Goal: Task Accomplishment & Management: Manage account settings

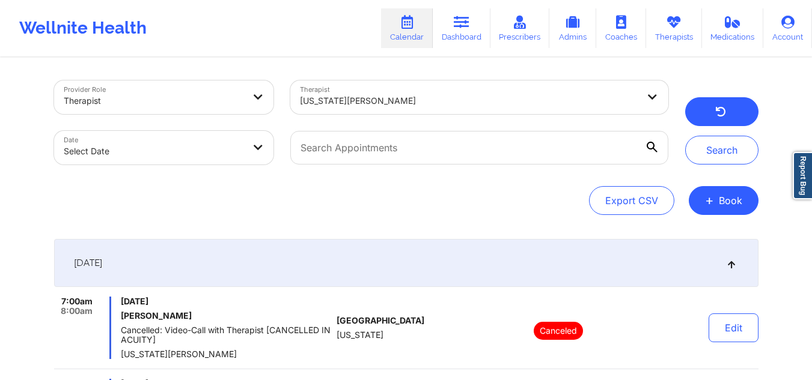
click at [697, 108] on button "button" at bounding box center [721, 111] width 73 height 29
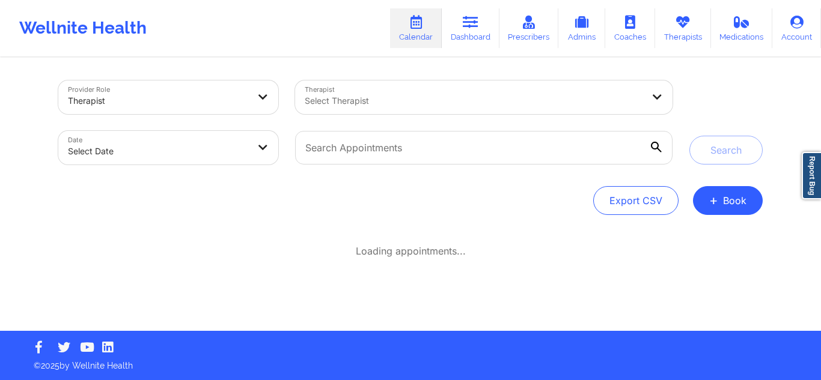
click at [439, 89] on div "Select Therapist" at bounding box center [469, 98] width 349 height 34
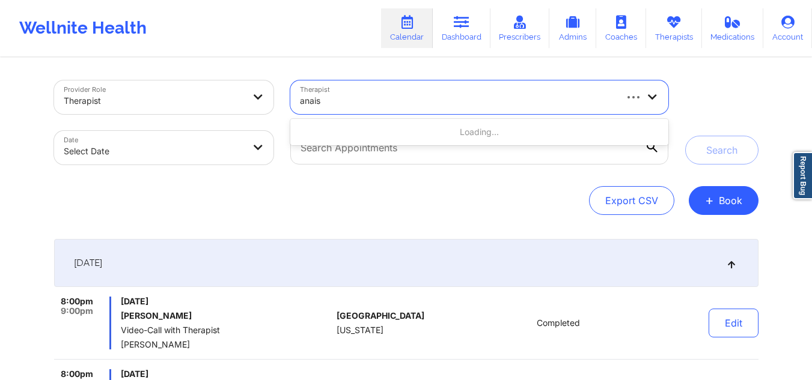
type input "anais q"
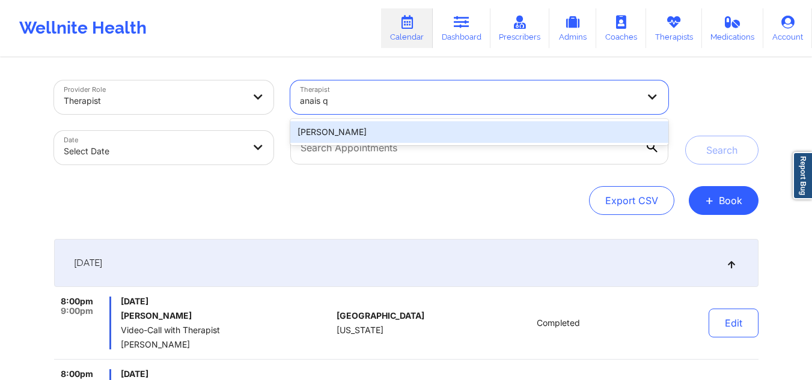
click at [469, 136] on div "Anais Quiñonez" at bounding box center [478, 132] width 377 height 22
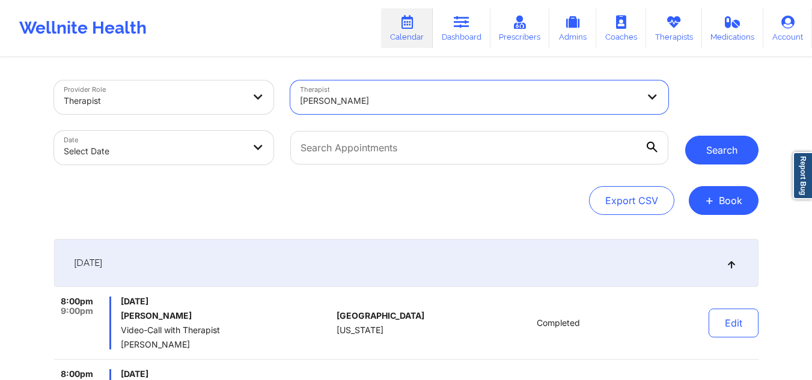
click at [735, 147] on button "Search" at bounding box center [721, 150] width 73 height 29
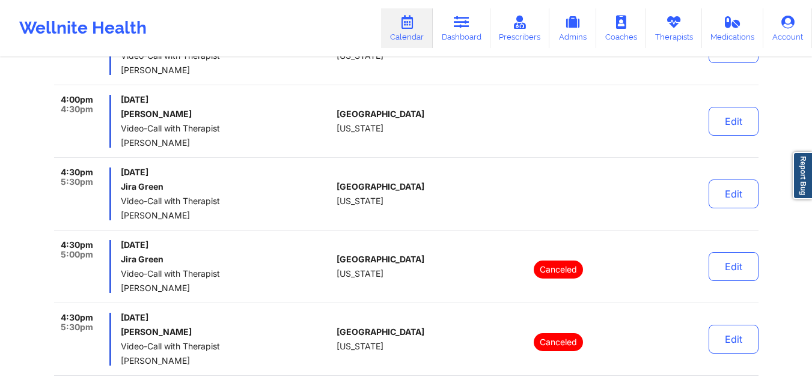
scroll to position [846, 0]
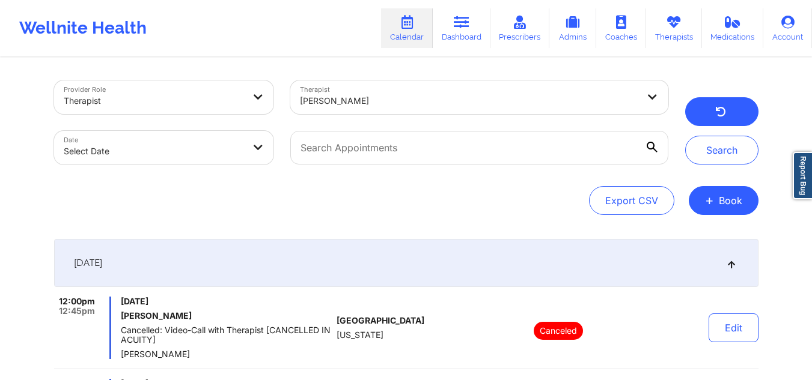
click at [731, 118] on button "button" at bounding box center [721, 111] width 73 height 29
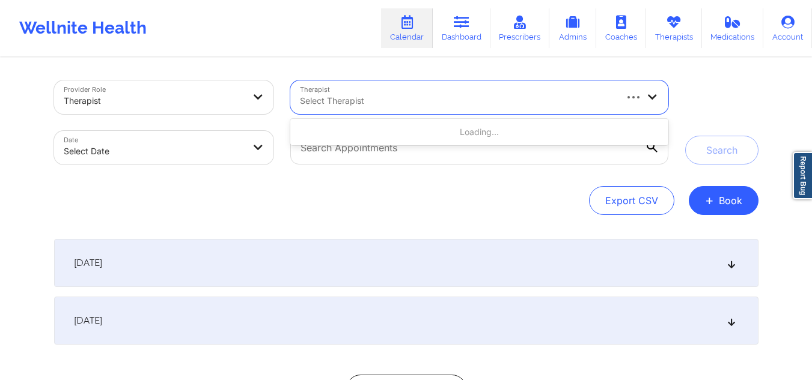
click at [388, 101] on div at bounding box center [457, 101] width 314 height 14
type input "[PERSON_NAME]"
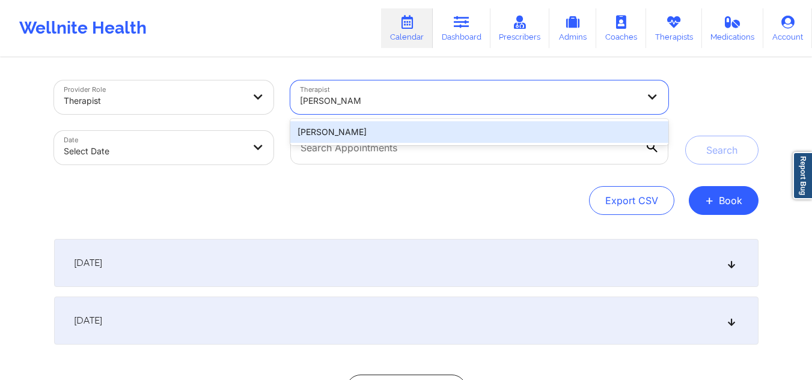
click at [379, 133] on div "[PERSON_NAME]" at bounding box center [478, 132] width 377 height 22
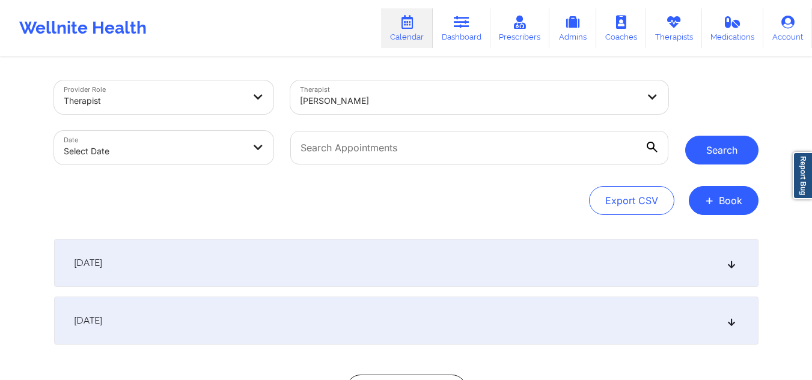
click at [712, 159] on button "Search" at bounding box center [721, 150] width 73 height 29
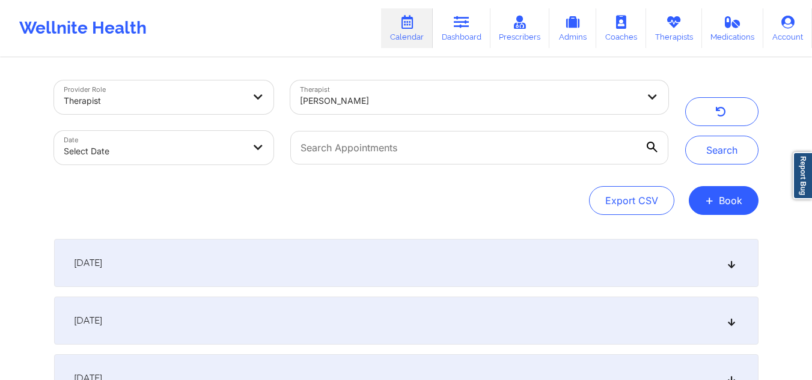
click at [734, 261] on icon at bounding box center [731, 263] width 10 height 8
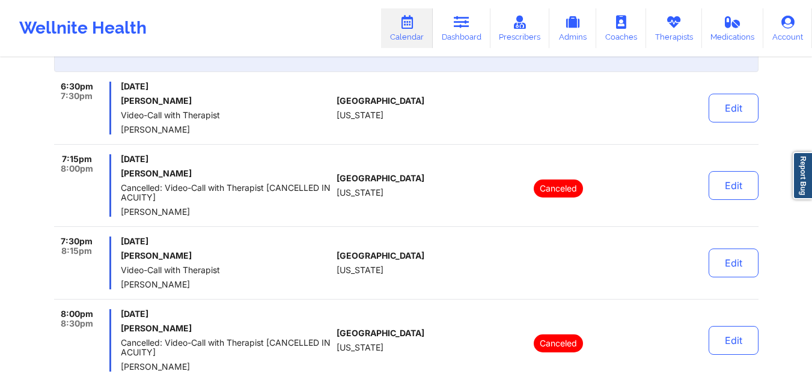
scroll to position [210, 0]
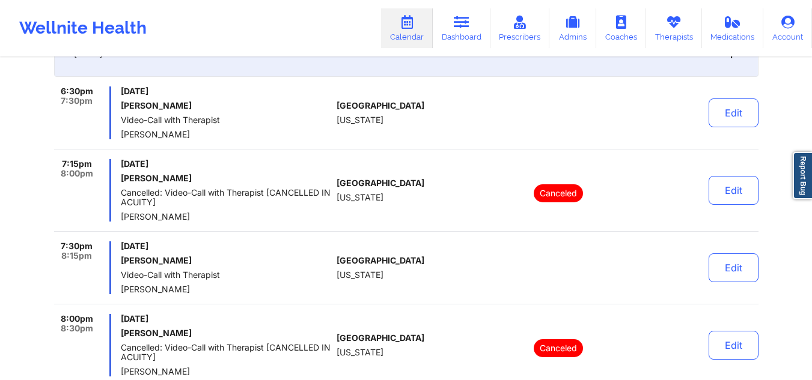
drag, startPoint x: 201, startPoint y: 104, endPoint x: 118, endPoint y: 108, distance: 83.0
click at [118, 108] on div "6:30pm 7:30pm [DATE] [PERSON_NAME] Video-Call with Therapist [PERSON_NAME]" at bounding box center [193, 113] width 278 height 53
copy h6 "[PERSON_NAME]"
drag, startPoint x: 187, startPoint y: 262, endPoint x: 117, endPoint y: 264, distance: 70.3
click at [117, 264] on div "7:30pm 8:15pm [DATE] [PERSON_NAME] Video-Call with Therapist [PERSON_NAME]" at bounding box center [193, 268] width 278 height 53
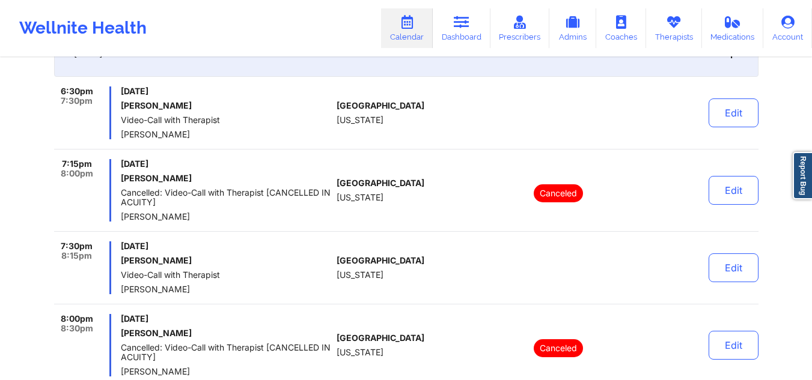
copy h6 "[PERSON_NAME]"
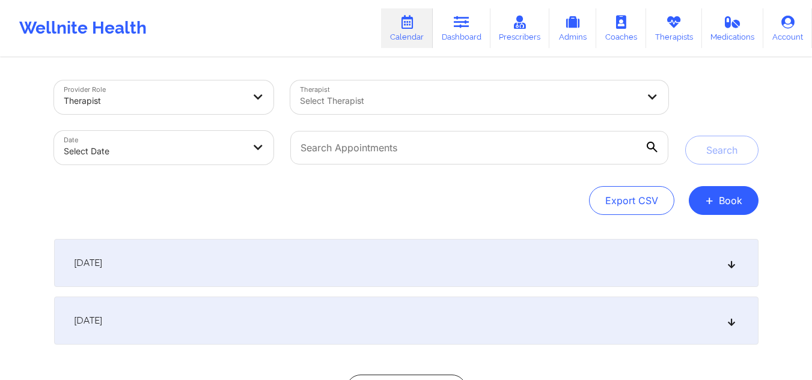
scroll to position [103, 0]
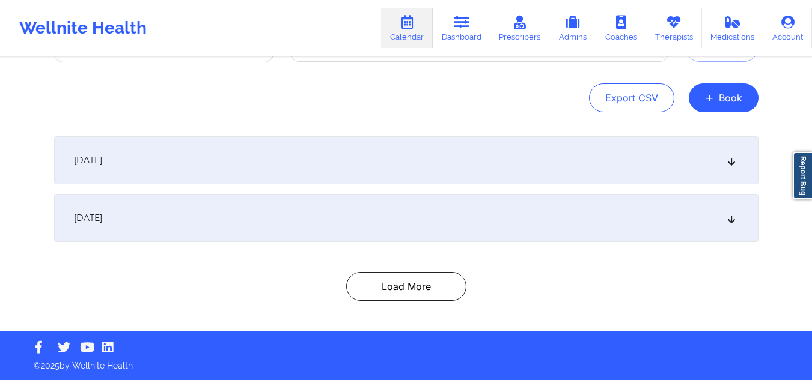
click at [729, 216] on icon at bounding box center [731, 218] width 10 height 8
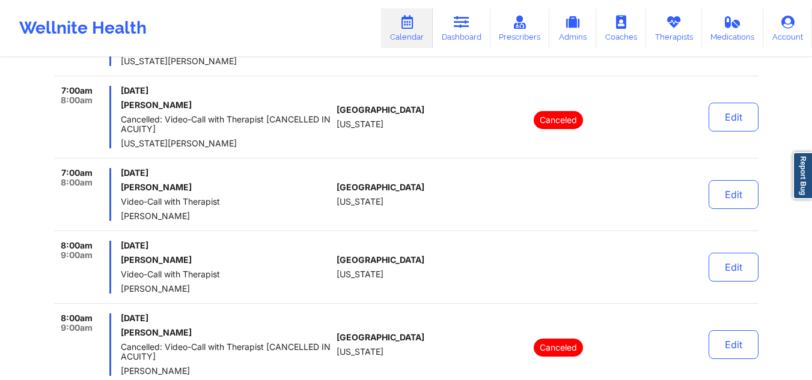
scroll to position [0, 0]
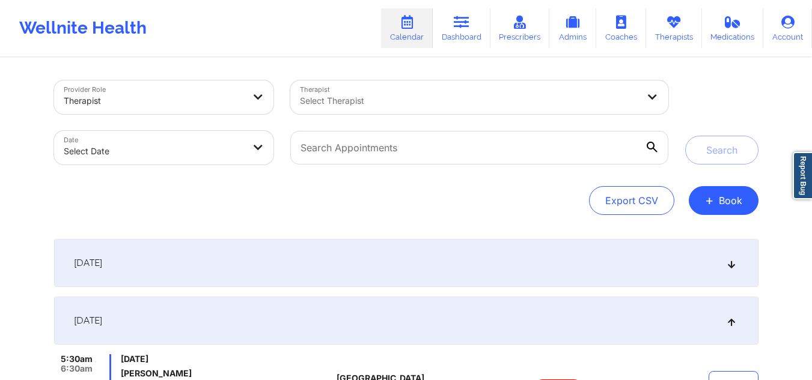
click at [531, 105] on div at bounding box center [469, 101] width 338 height 14
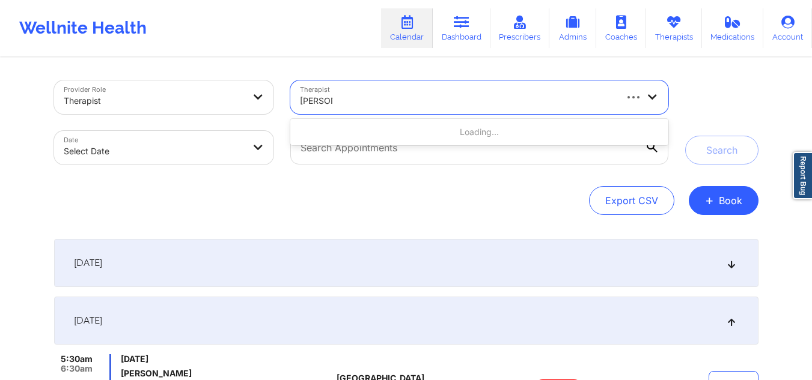
type input "[PERSON_NAME]"
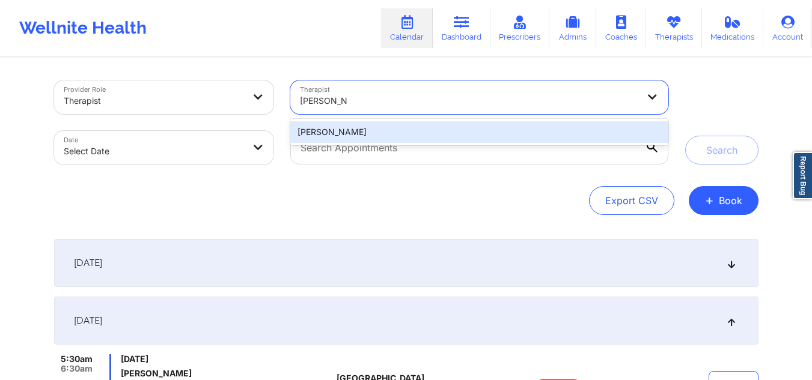
click at [511, 129] on div "[PERSON_NAME]" at bounding box center [478, 132] width 377 height 22
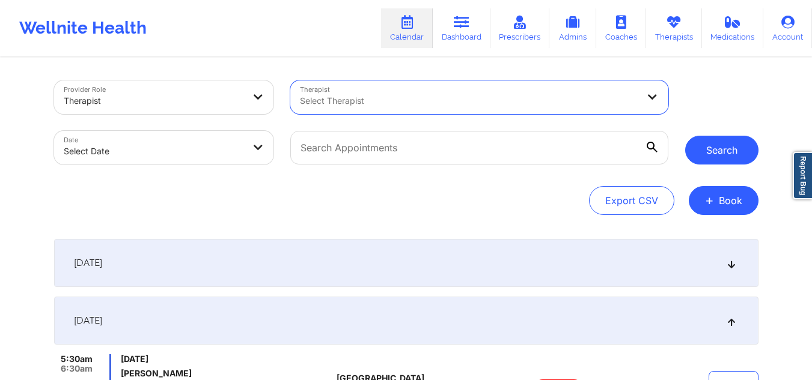
click at [713, 155] on button "Search" at bounding box center [721, 150] width 73 height 29
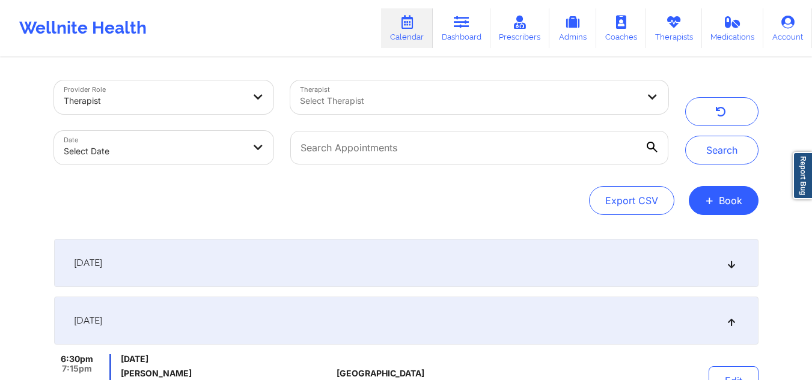
click at [738, 267] on div "September 22, 2025" at bounding box center [406, 263] width 704 height 48
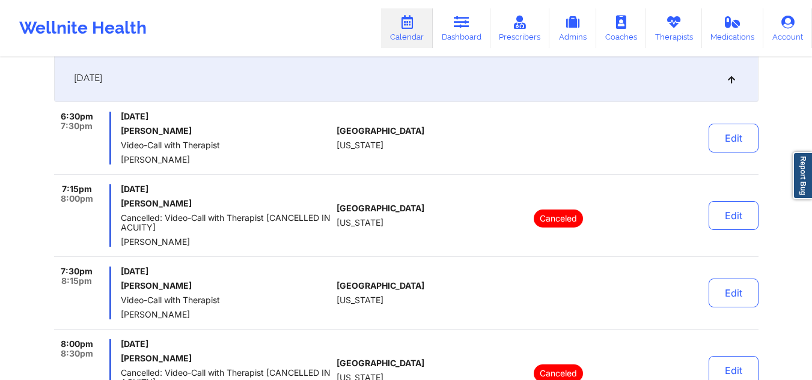
scroll to position [190, 0]
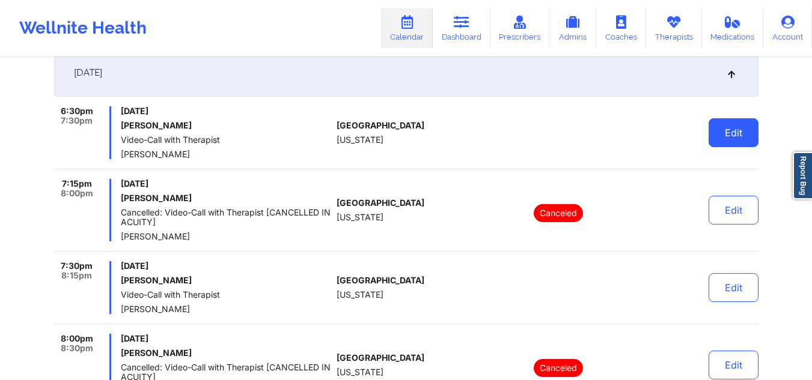
click at [743, 129] on button "Edit" at bounding box center [733, 132] width 50 height 29
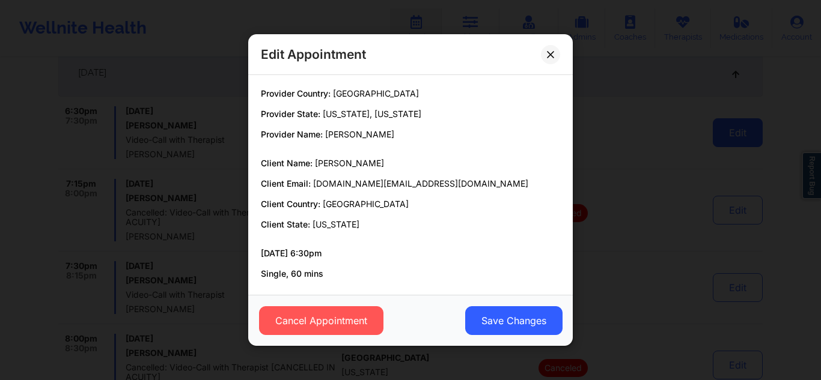
click at [743, 129] on div "Edit Appointment Provider Country: United States Provider State: New York, Flor…" at bounding box center [410, 190] width 821 height 380
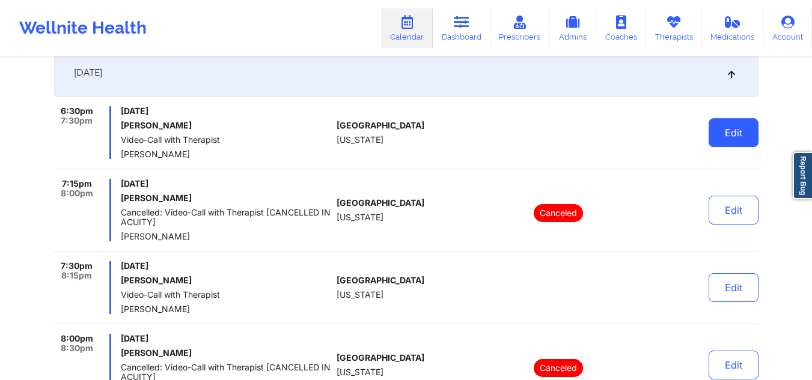
click at [708, 132] on button "Edit" at bounding box center [733, 132] width 50 height 29
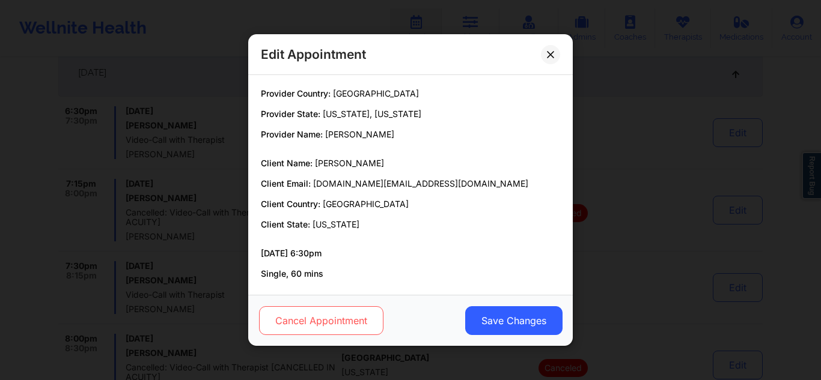
click at [316, 318] on button "Cancel Appointment" at bounding box center [321, 320] width 124 height 29
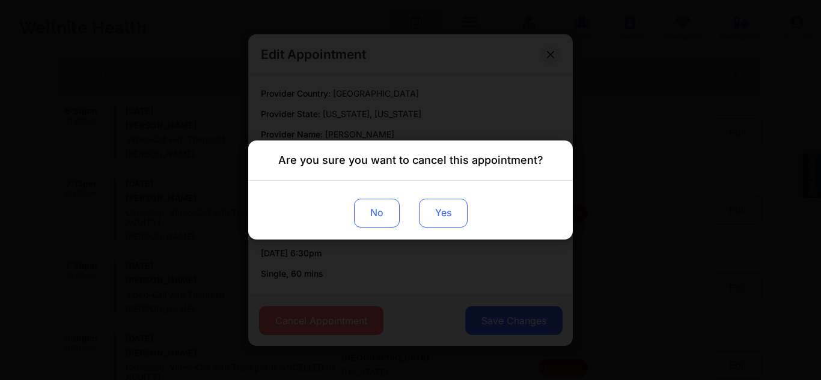
click at [444, 205] on button "Yes" at bounding box center [443, 213] width 49 height 29
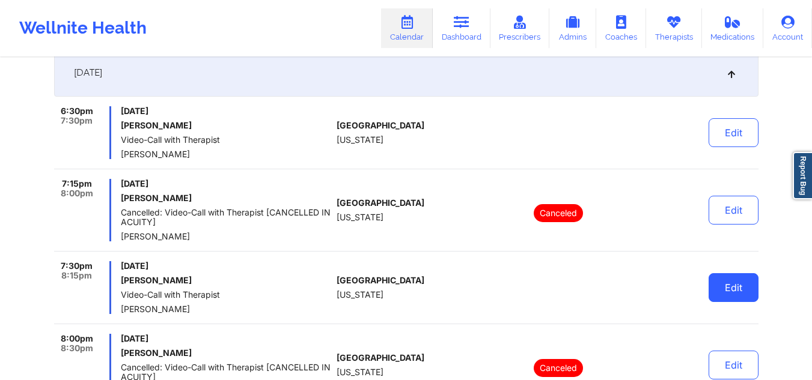
click at [728, 280] on button "Edit" at bounding box center [733, 287] width 50 height 29
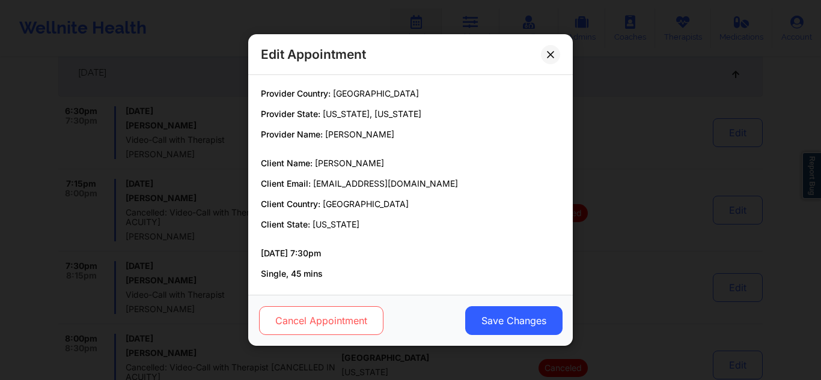
click at [320, 324] on button "Cancel Appointment" at bounding box center [321, 320] width 124 height 29
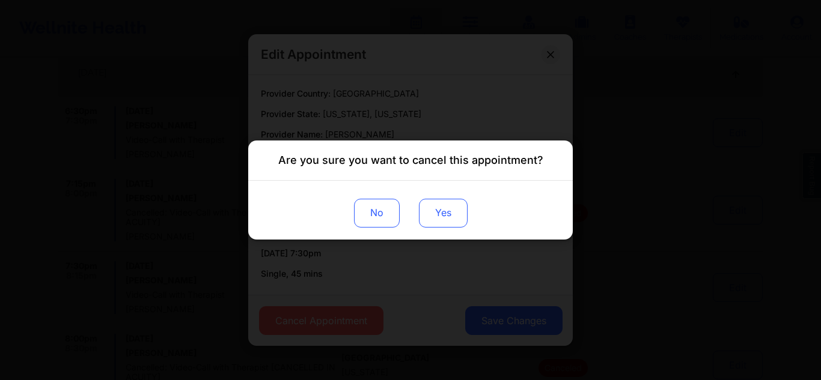
click at [452, 207] on button "Yes" at bounding box center [443, 213] width 49 height 29
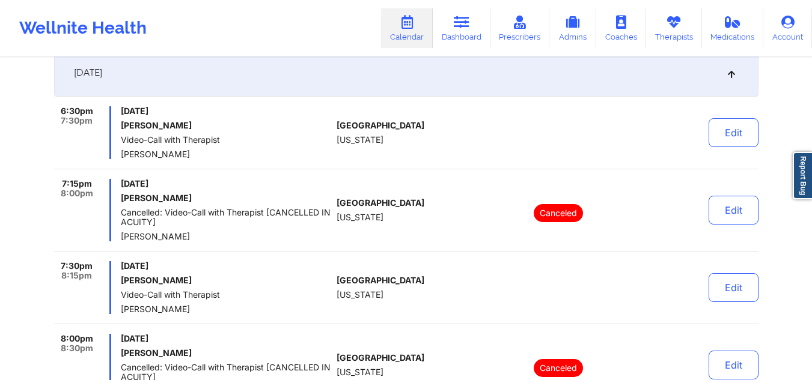
scroll to position [0, 0]
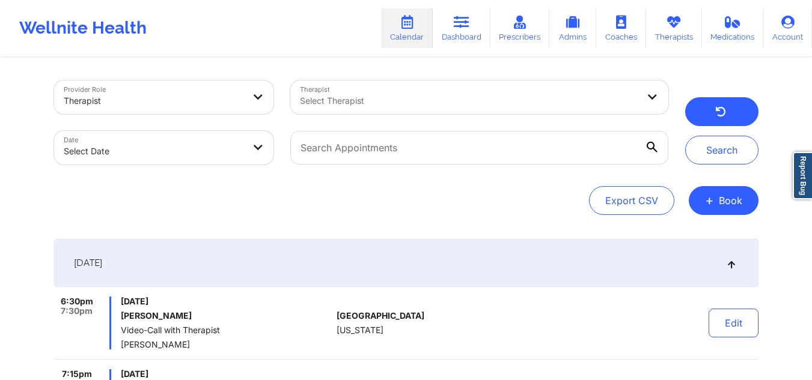
click at [719, 106] on button "button" at bounding box center [721, 111] width 73 height 29
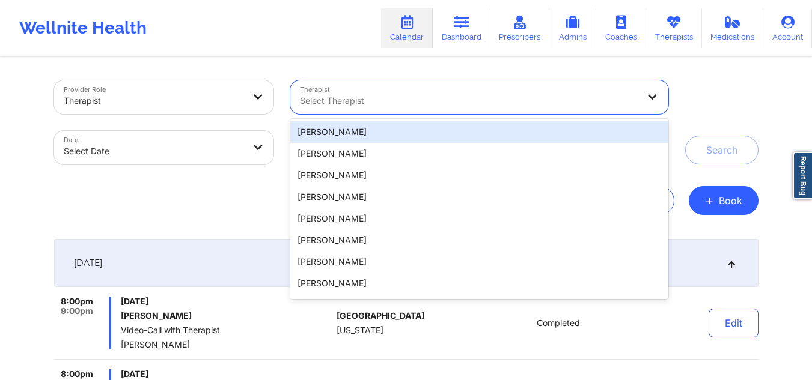
click at [415, 98] on div at bounding box center [469, 101] width 338 height 14
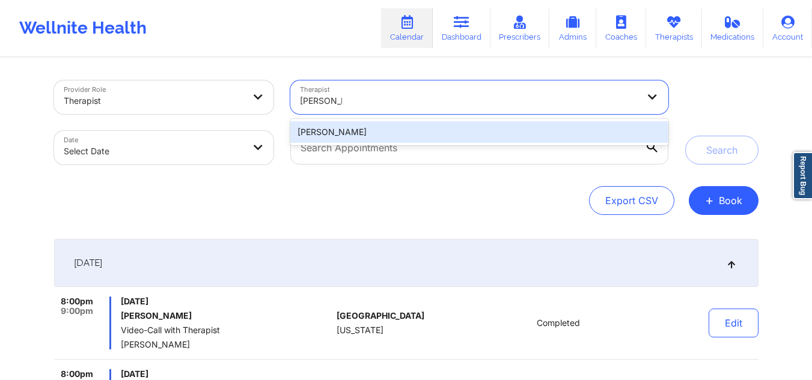
type input "[PERSON_NAME]"
click at [391, 129] on div "[PERSON_NAME]" at bounding box center [478, 132] width 377 height 22
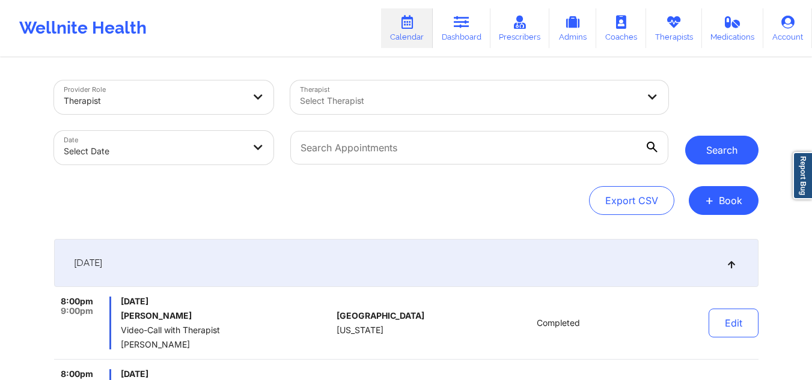
click at [708, 150] on button "Search" at bounding box center [721, 150] width 73 height 29
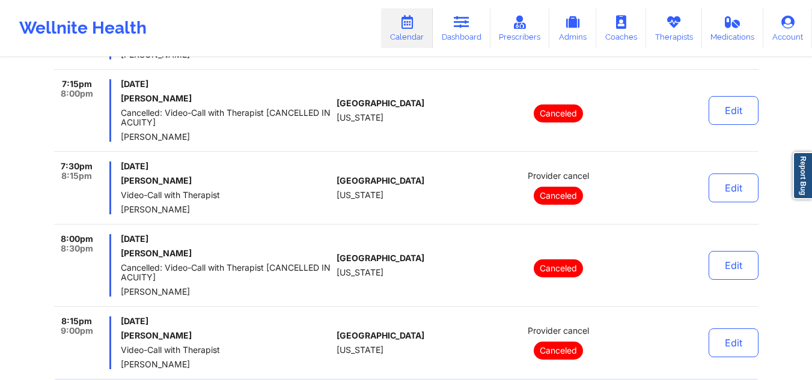
scroll to position [300, 0]
